Goal: Task Accomplishment & Management: Manage account settings

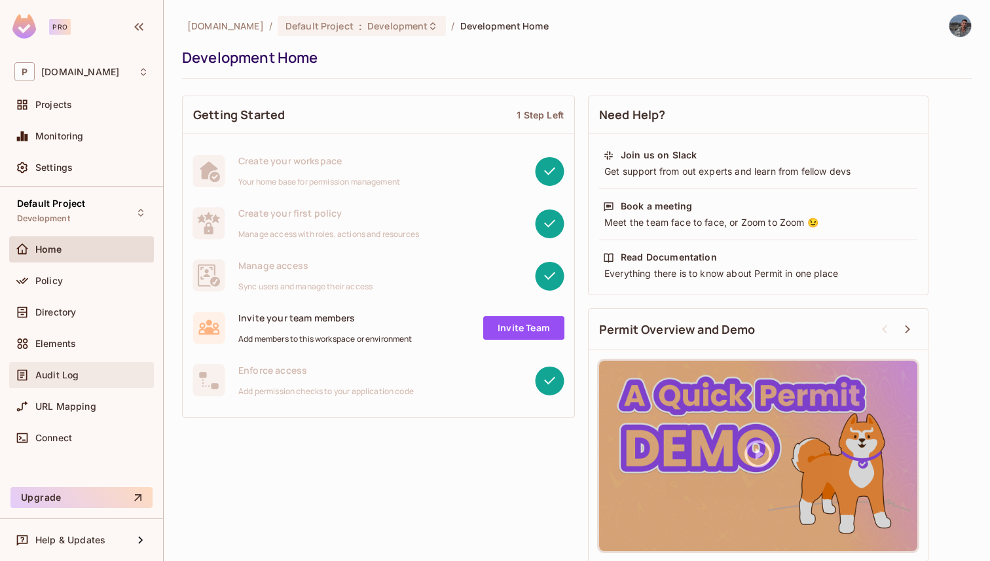
click at [72, 370] on span "Audit Log" at bounding box center [56, 375] width 43 height 10
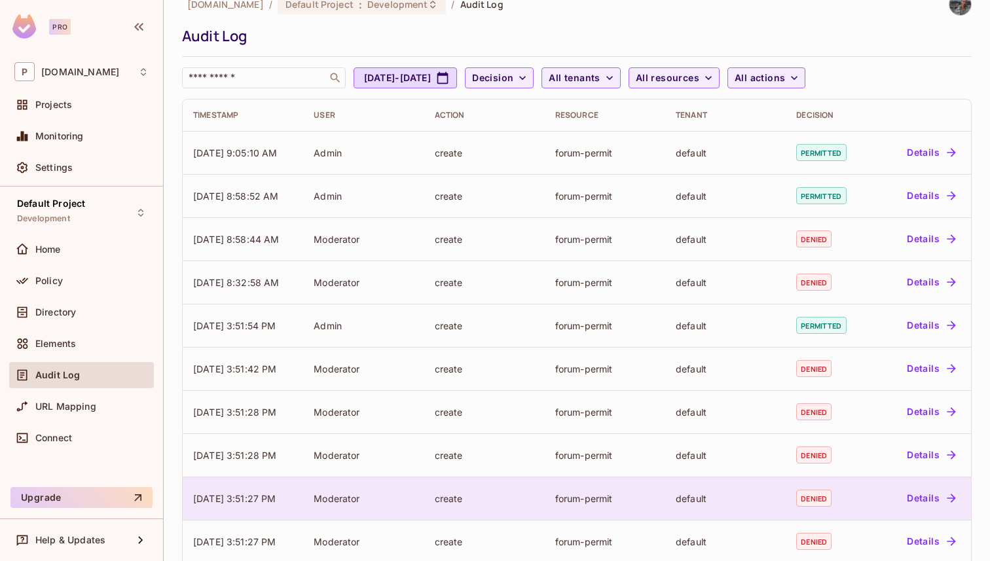
scroll to position [14, 0]
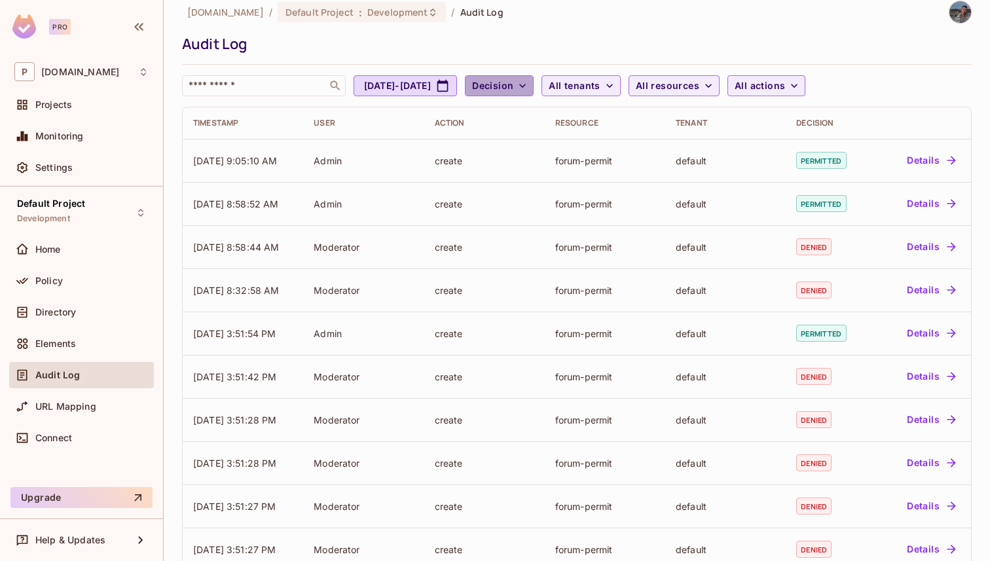
click at [529, 81] on icon "button" at bounding box center [522, 85] width 13 height 13
click at [569, 67] on div at bounding box center [495, 280] width 990 height 561
click at [660, 74] on div "permit.io / Default Project : Development / Audit Log Audit Log ​ Jul 18, 2025 …" at bounding box center [577, 49] width 790 height 96
click at [620, 84] on button "All tenants" at bounding box center [580, 85] width 79 height 21
click at [658, 84] on div at bounding box center [495, 280] width 990 height 561
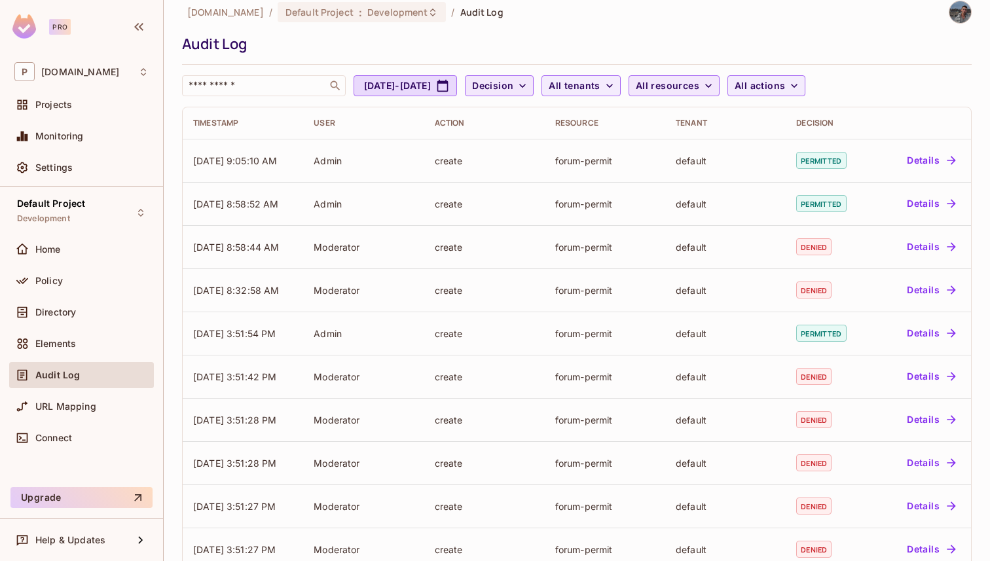
click at [699, 84] on span "All resources" at bounding box center [668, 86] width 64 height 16
click at [838, 77] on div at bounding box center [495, 280] width 990 height 561
click at [785, 79] on span "All actions" at bounding box center [760, 86] width 50 height 16
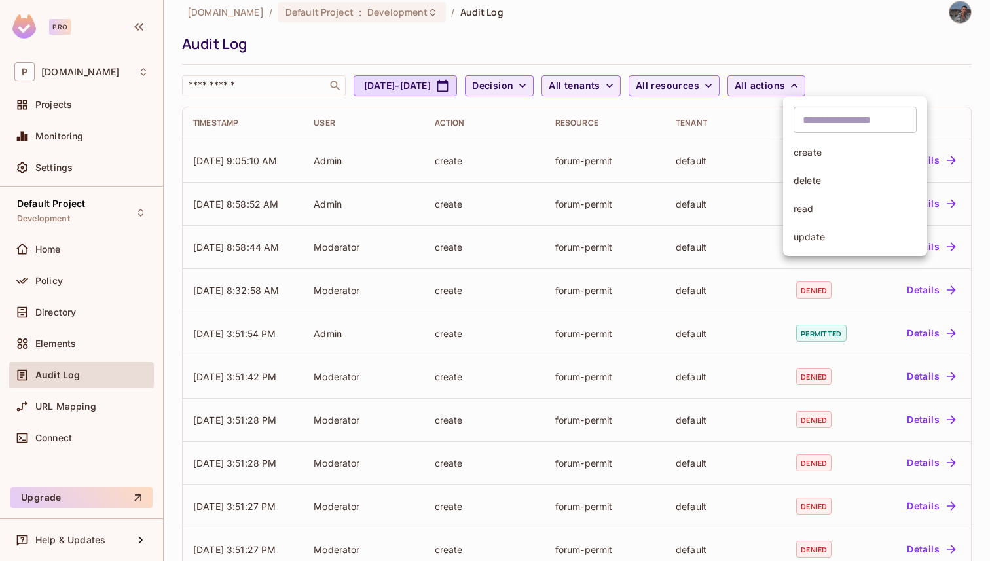
click at [838, 79] on div at bounding box center [495, 280] width 990 height 561
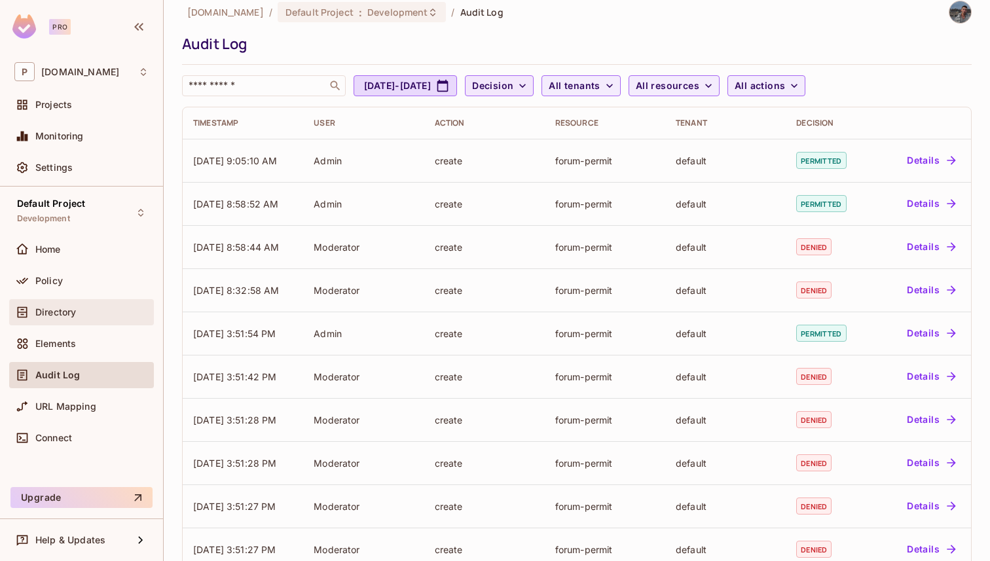
click at [59, 302] on div "Directory" at bounding box center [81, 312] width 145 height 26
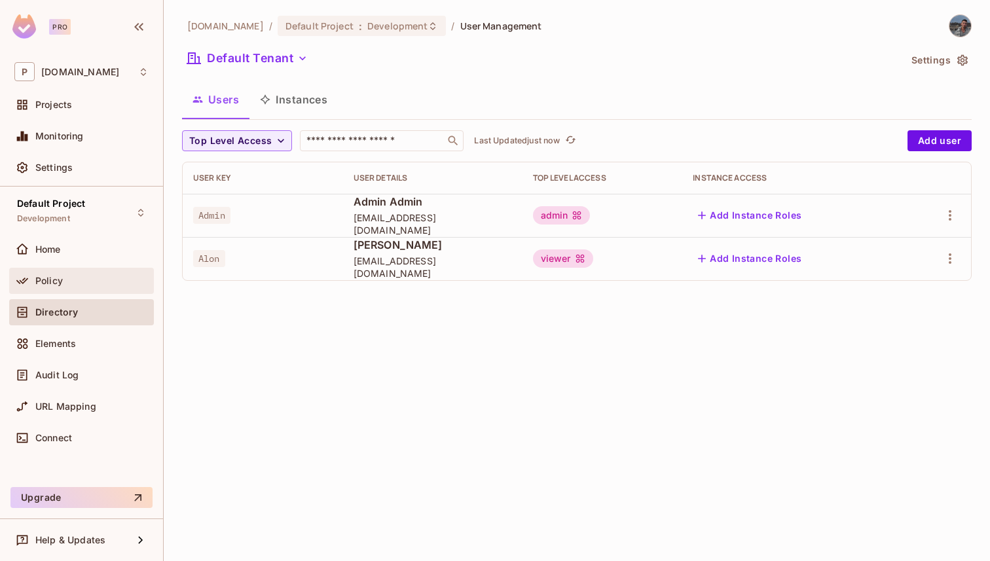
click at [90, 280] on div "Policy" at bounding box center [91, 281] width 113 height 10
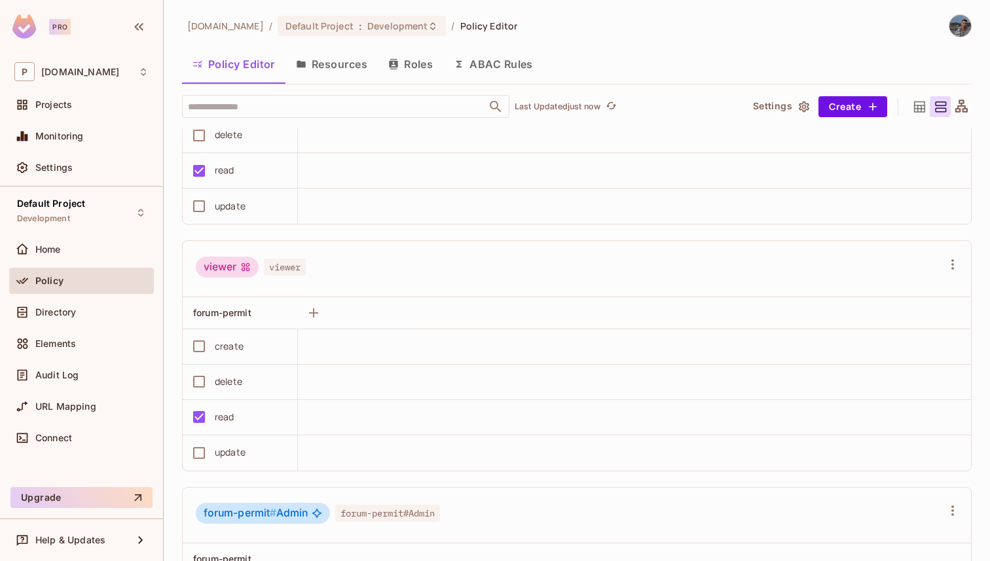
scroll to position [570, 0]
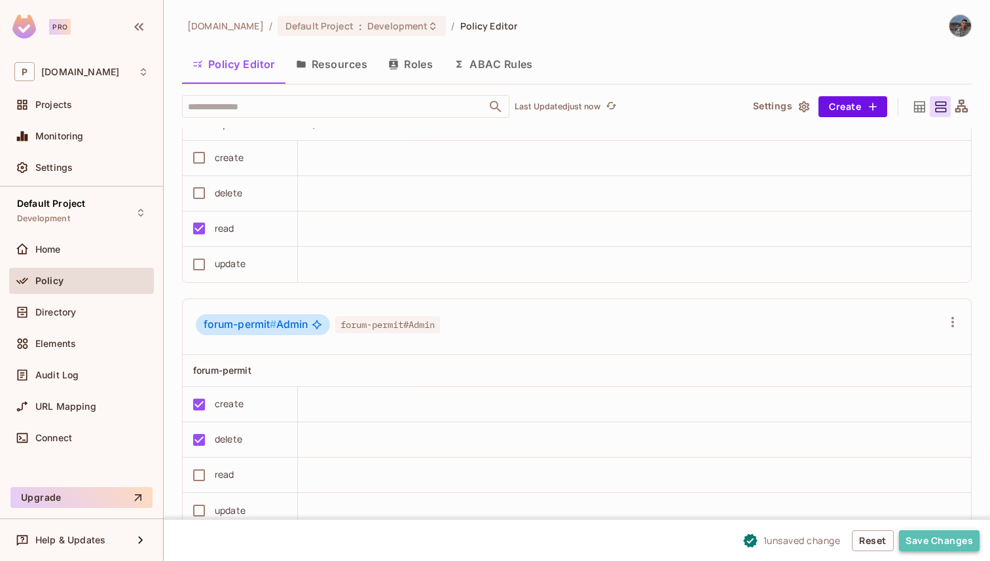
click at [940, 541] on button "Save Changes" at bounding box center [939, 540] width 81 height 21
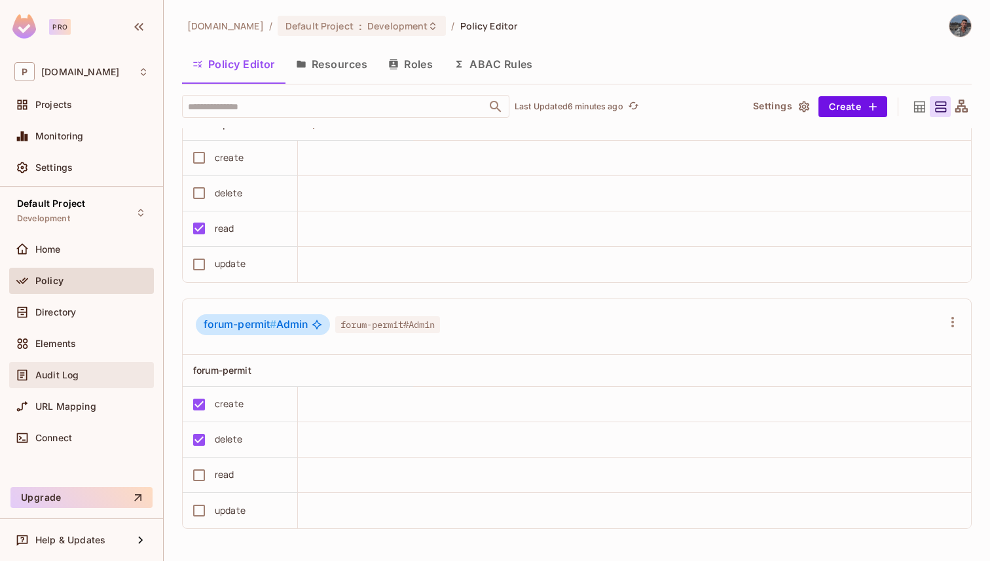
click at [96, 367] on div "Audit Log" at bounding box center [81, 375] width 134 height 16
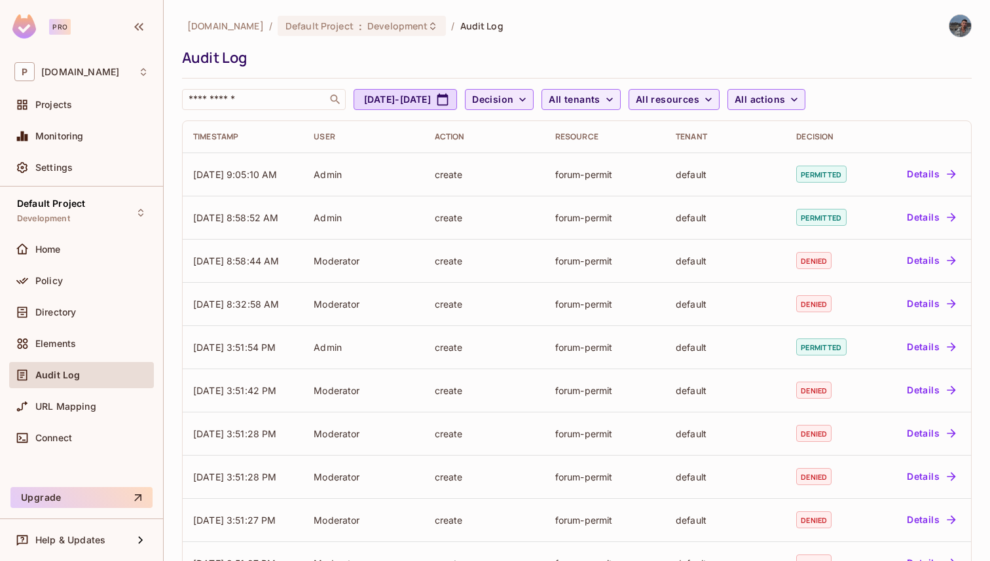
click at [534, 108] on button "Decision" at bounding box center [499, 99] width 69 height 21
click at [629, 99] on div at bounding box center [495, 280] width 990 height 561
click at [706, 107] on button "All resources" at bounding box center [674, 99] width 91 height 21
click at [823, 103] on div at bounding box center [495, 280] width 990 height 561
click at [785, 103] on span "All actions" at bounding box center [760, 100] width 50 height 16
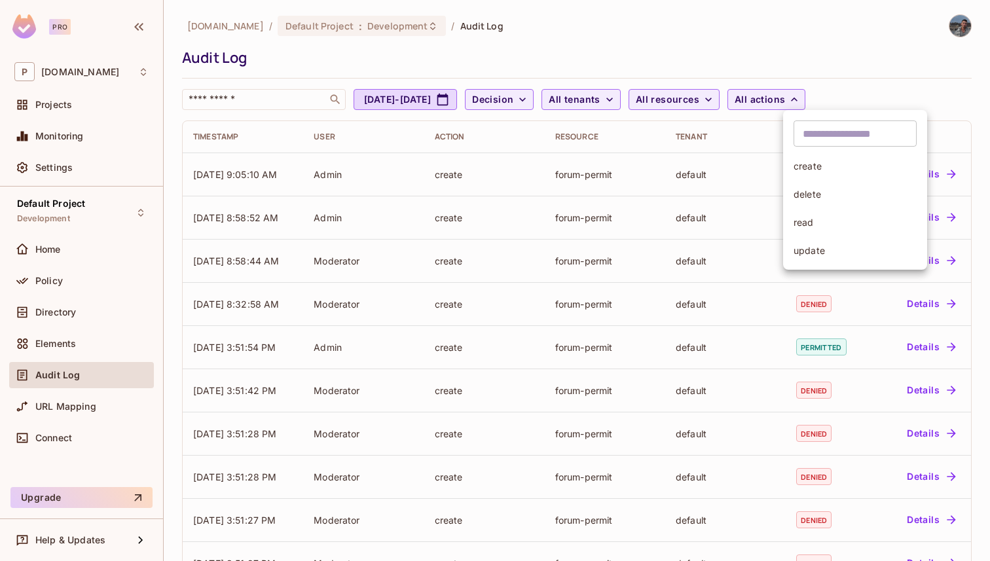
click at [822, 191] on span "delete" at bounding box center [855, 194] width 123 height 12
